Goal: Task Accomplishment & Management: Complete application form

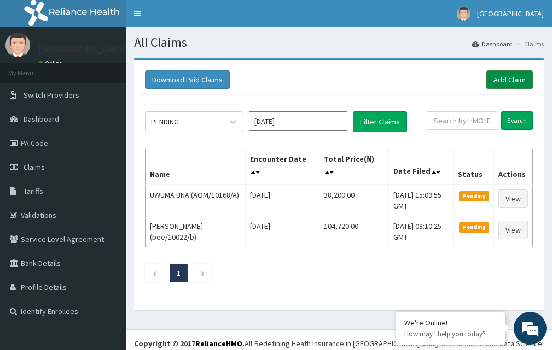
click at [492, 77] on link "Add Claim" at bounding box center [509, 80] width 46 height 19
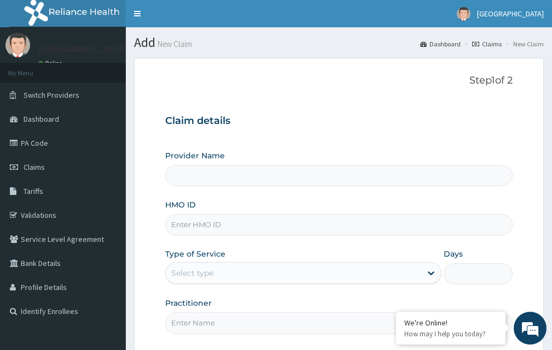
click at [190, 222] on input "HMO ID" at bounding box center [338, 224] width 347 height 21
type input "[GEOGRAPHIC_DATA]"
paste input "AOM/10168/A"
type input "AOM/10168/A"
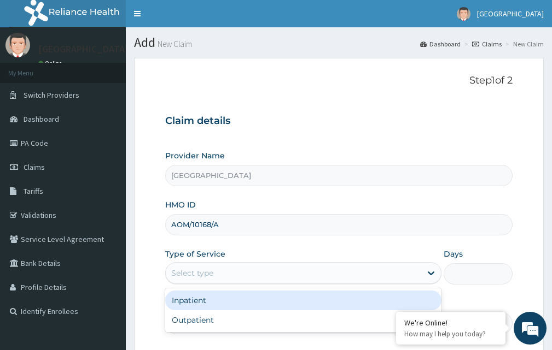
click at [306, 268] on div "Select type" at bounding box center [293, 273] width 255 height 17
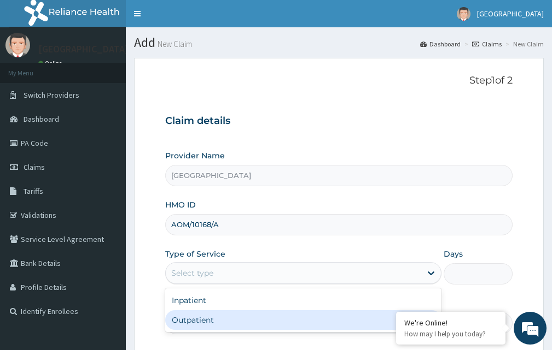
drag, startPoint x: 251, startPoint y: 314, endPoint x: 437, endPoint y: 291, distance: 187.8
click at [251, 314] on div "Outpatient" at bounding box center [303, 320] width 276 height 20
type input "1"
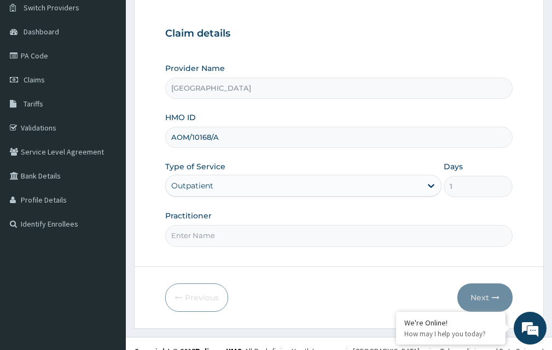
scroll to position [102, 0]
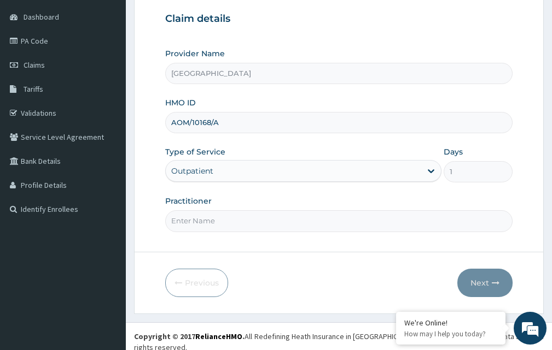
click at [400, 225] on input "Practitioner" at bounding box center [338, 220] width 347 height 21
type input "DR. KARIBA"
click at [486, 285] on button "Next" at bounding box center [484, 283] width 55 height 28
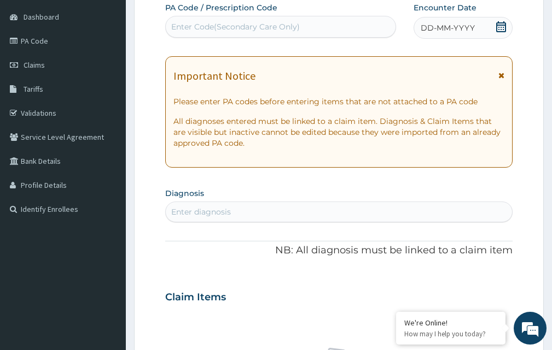
scroll to position [0, 0]
click at [198, 28] on div "Enter Code(Secondary Care Only)" at bounding box center [235, 26] width 128 height 11
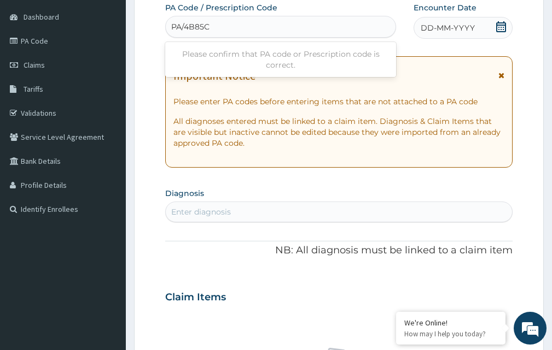
type input "PA/4B85C5"
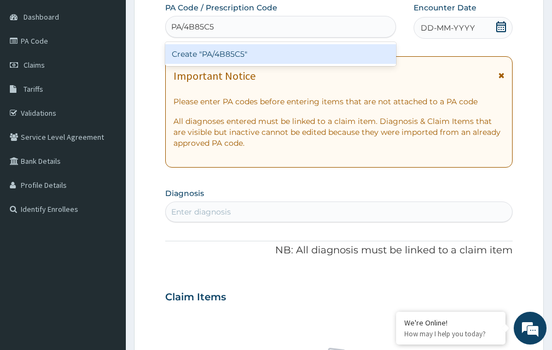
click at [240, 52] on div "Create "PA/4B85C5"" at bounding box center [280, 54] width 231 height 20
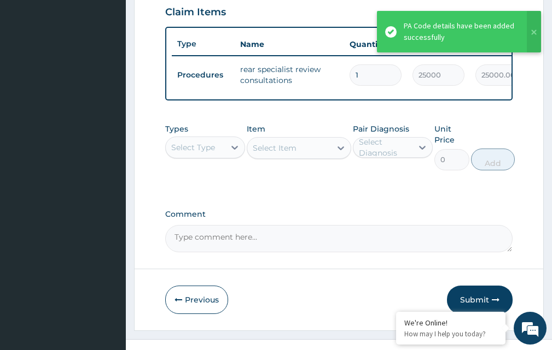
scroll to position [416, 0]
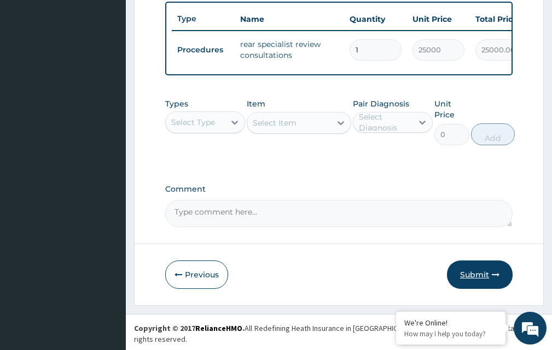
click at [482, 282] on button "Submit" at bounding box center [480, 275] width 66 height 28
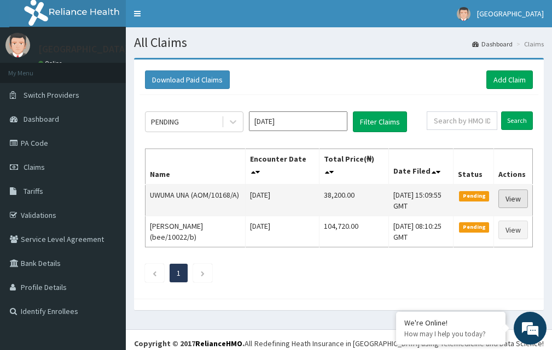
click at [519, 196] on link "View" at bounding box center [513, 199] width 30 height 19
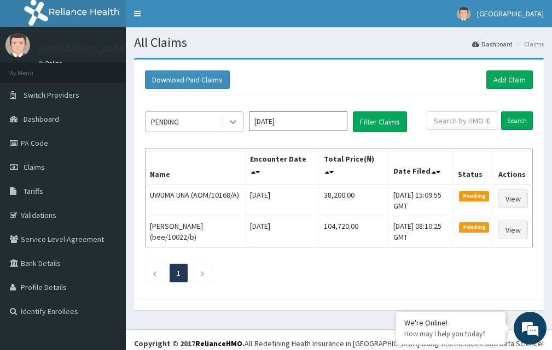
click at [236, 122] on icon at bounding box center [232, 121] width 11 height 11
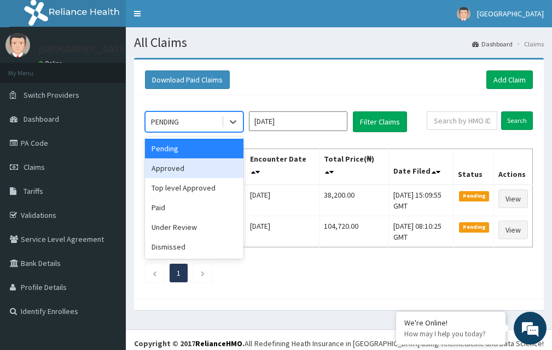
click at [200, 165] on div "Approved" at bounding box center [194, 169] width 98 height 20
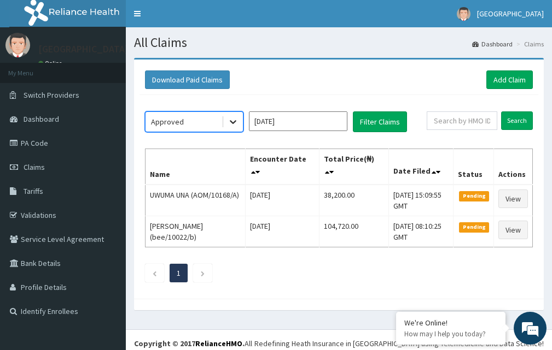
click at [233, 120] on icon at bounding box center [232, 121] width 11 height 11
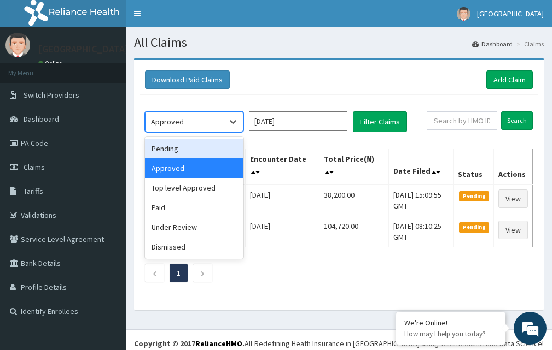
click at [206, 148] on div "Pending" at bounding box center [194, 149] width 98 height 20
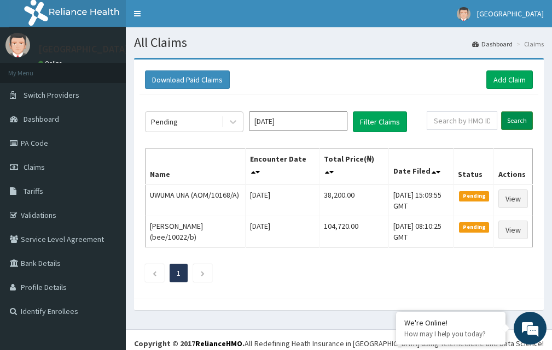
click at [505, 123] on input "Search" at bounding box center [517, 121] width 32 height 19
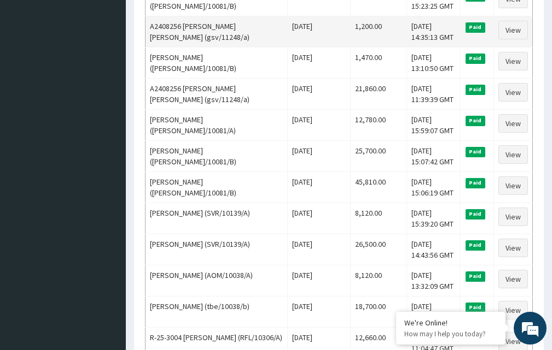
scroll to position [424, 0]
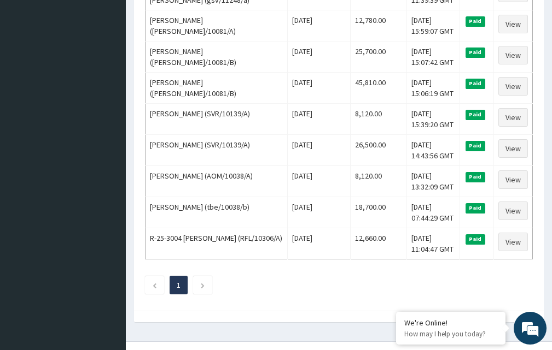
drag, startPoint x: 556, startPoint y: 282, endPoint x: 277, endPoint y: 17, distance: 385.1
click at [277, 17] on tbody "A2202139 SUNDAY PIUS EGWA (GSV/11528/A) Sat Sep 13 2025 5,250.00 Sat, 13 Sep 20…" at bounding box center [338, 10] width 387 height 499
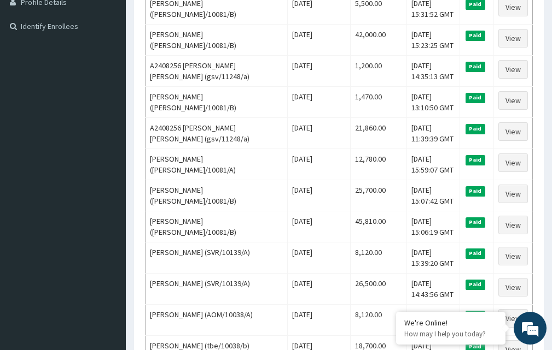
scroll to position [16, 0]
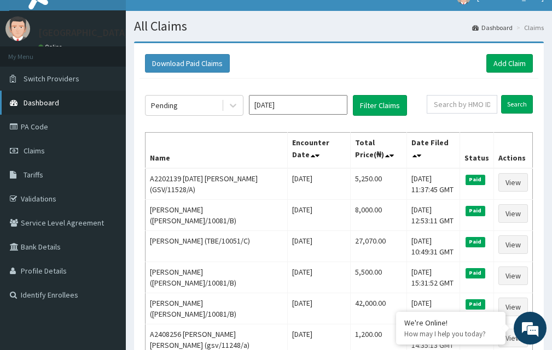
click at [73, 104] on link "Dashboard" at bounding box center [63, 103] width 126 height 24
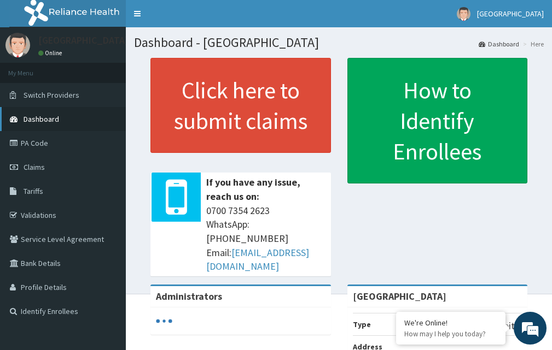
click at [53, 118] on span "Dashboard" at bounding box center [42, 119] width 36 height 10
